Goal: Task Accomplishment & Management: Complete application form

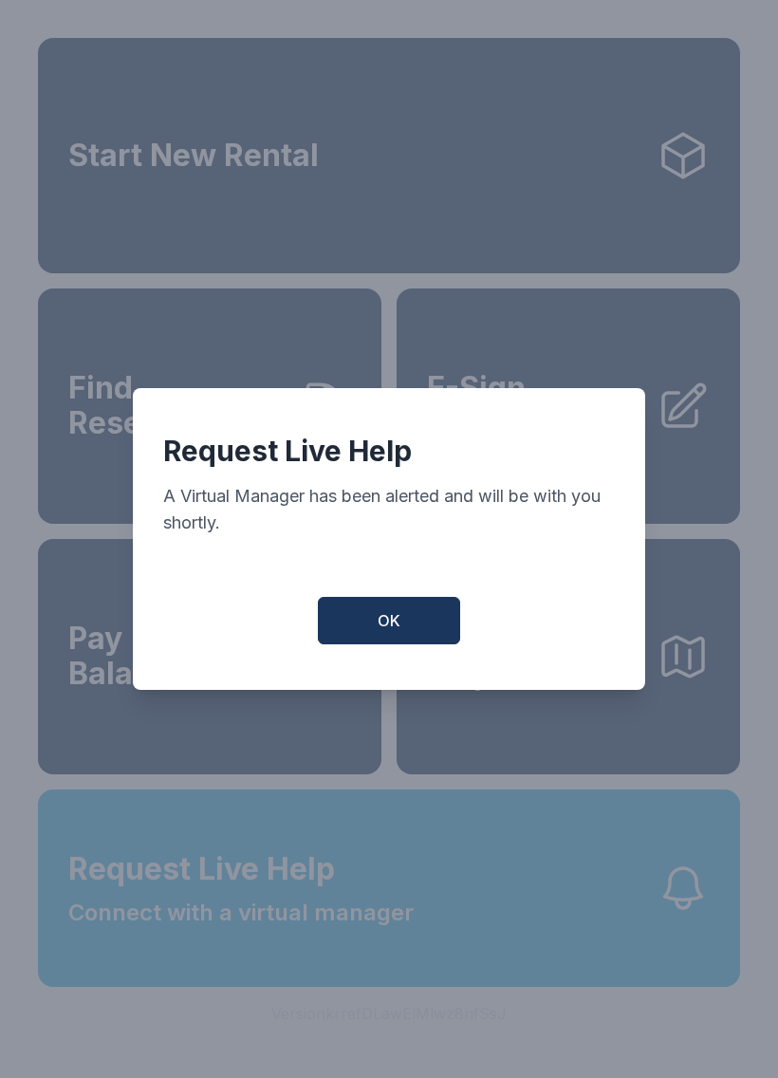
click at [426, 631] on button "OK" at bounding box center [389, 620] width 142 height 47
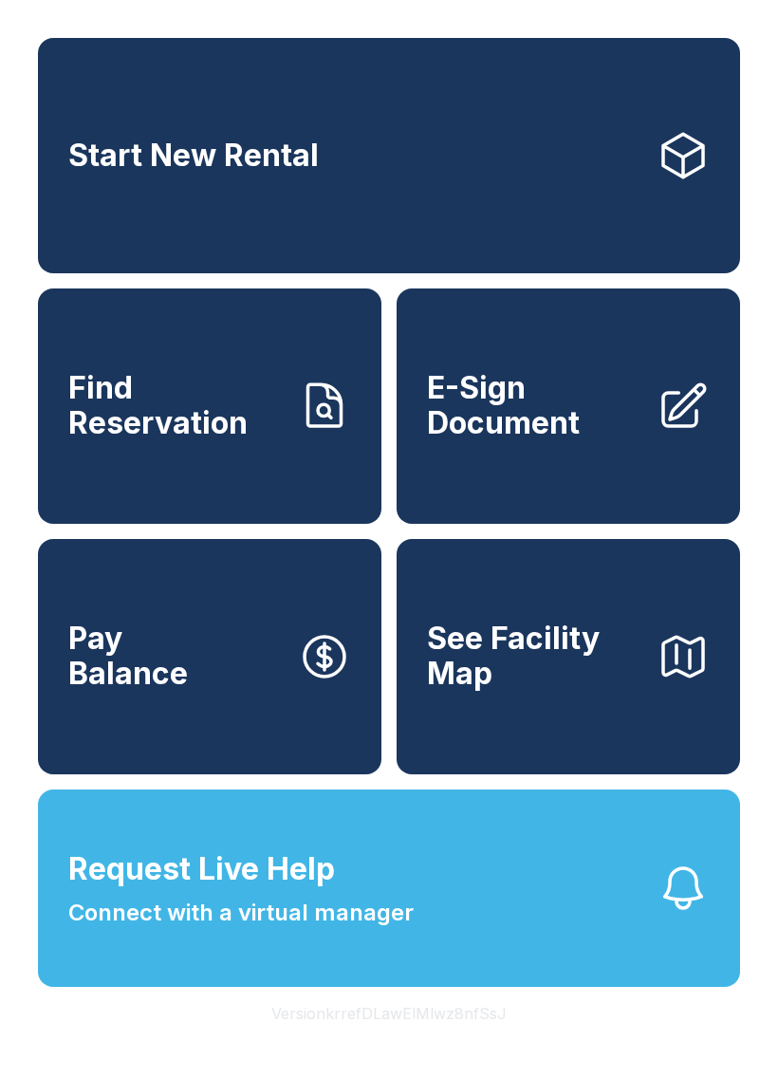
click at [584, 440] on span "E-Sign Document" at bounding box center [534, 405] width 215 height 69
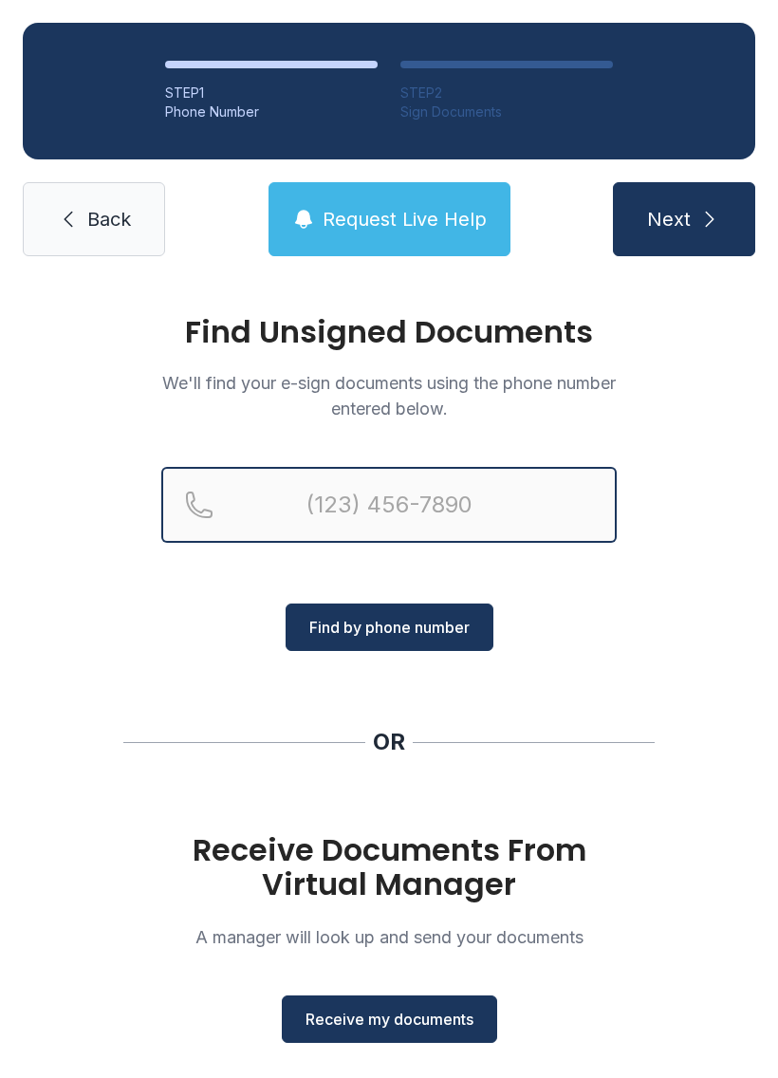
click at [345, 501] on input "Reservation phone number" at bounding box center [389, 505] width 456 height 76
type input "("
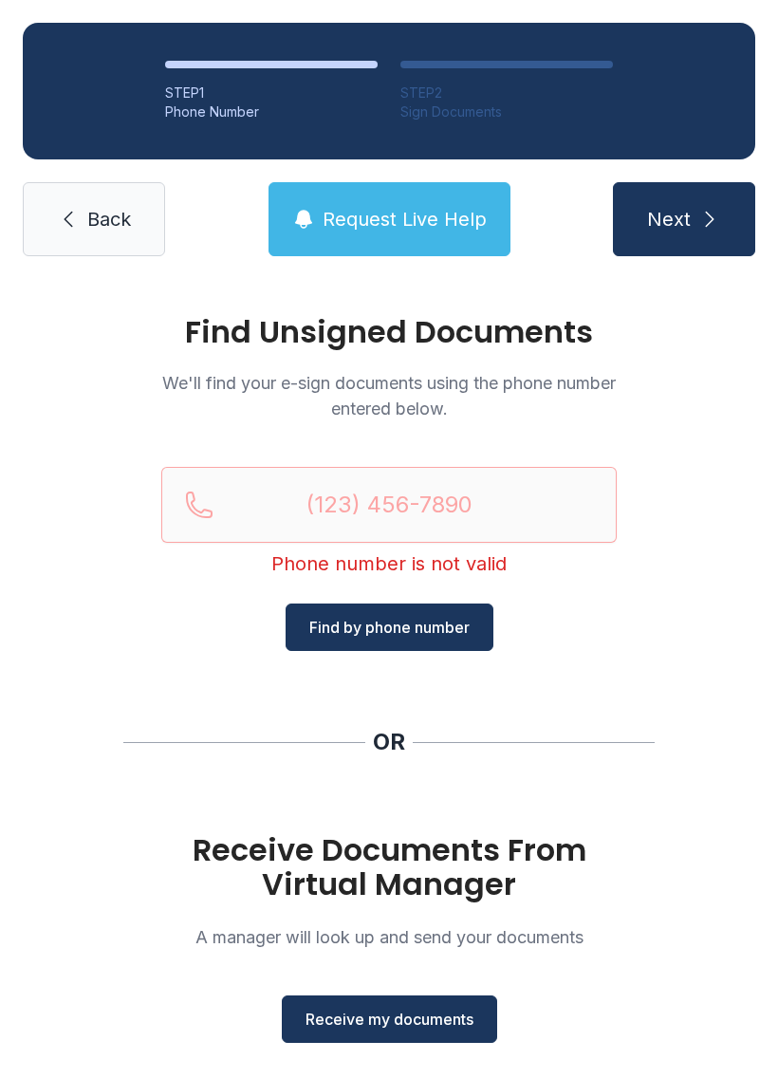
click at [397, 1018] on span "Receive my documents" at bounding box center [390, 1019] width 168 height 23
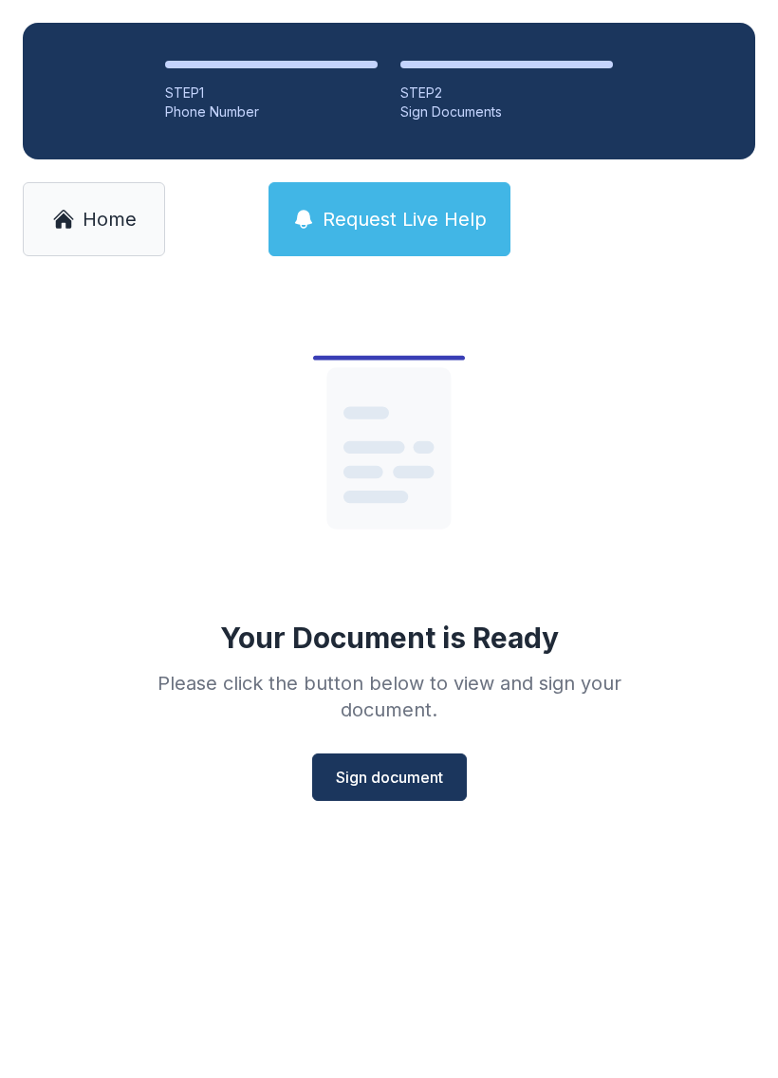
click at [405, 778] on span "Sign document" at bounding box center [389, 777] width 107 height 23
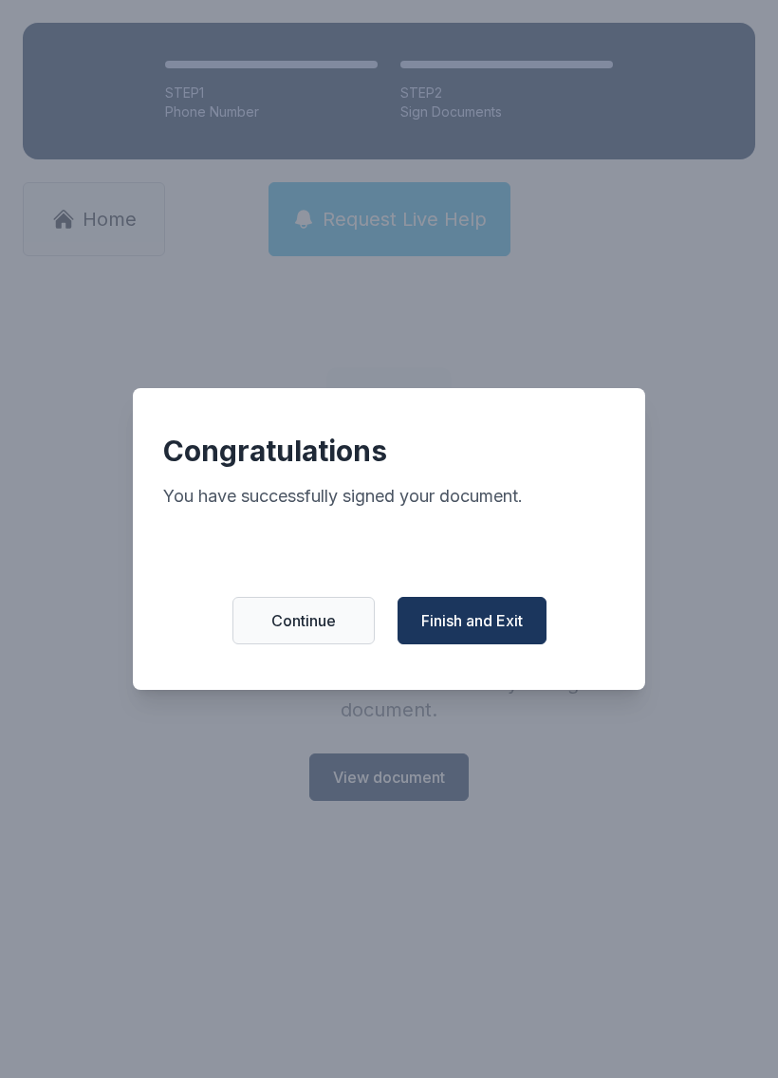
click at [456, 630] on span "Finish and Exit" at bounding box center [472, 620] width 102 height 23
